Goal: Task Accomplishment & Management: Use online tool/utility

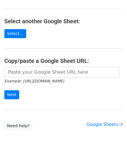
scroll to position [58, 0]
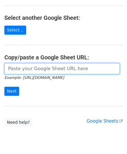
click at [24, 65] on input "url" at bounding box center [61, 68] width 115 height 11
paste input "[URL][DOMAIN_NAME]"
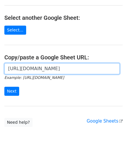
scroll to position [0, 129]
type input "[URL][DOMAIN_NAME]"
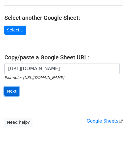
click at [13, 90] on input "Next" at bounding box center [11, 91] width 15 height 9
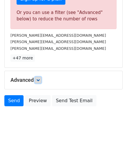
click at [41, 79] on link at bounding box center [38, 80] width 6 height 6
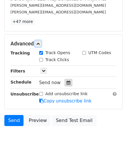
scroll to position [237, 0]
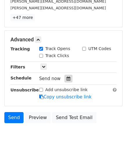
click at [67, 77] on icon at bounding box center [69, 78] width 4 height 4
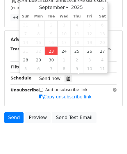
type input "[DATE] 12:00"
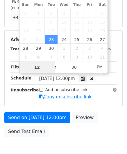
scroll to position [0, 0]
paste input "4"
type input "4"
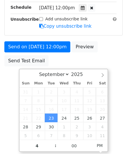
type input "2025-09-23 16:00"
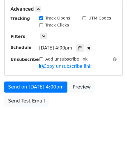
scroll to position [267, 0]
